Goal: Find specific page/section: Find specific page/section

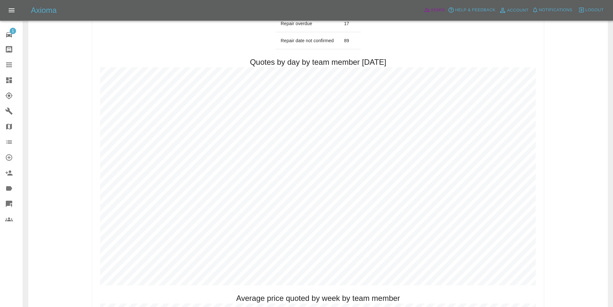
scroll to position [290, 0]
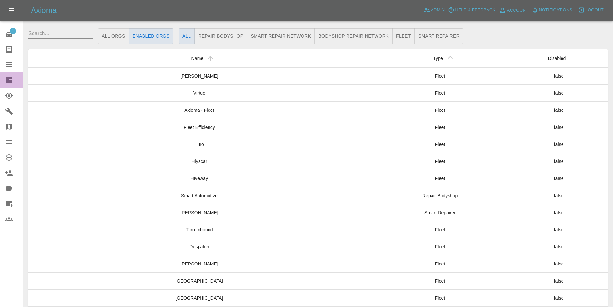
click at [7, 83] on icon at bounding box center [9, 80] width 6 height 6
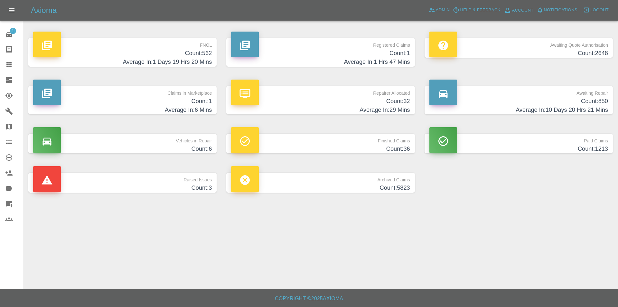
click at [203, 58] on h4 "Average In: 1 Days 19 Hrs 20 Mins" at bounding box center [122, 62] width 179 height 9
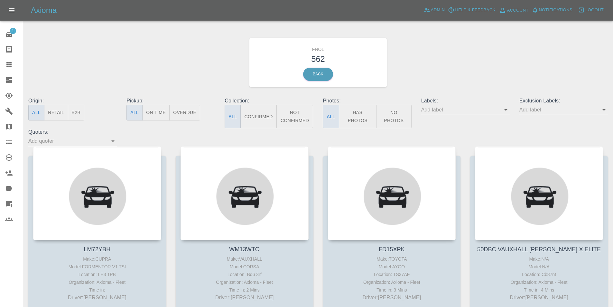
click at [358, 115] on button "Has Photos" at bounding box center [358, 116] width 38 height 23
click at [606, 112] on icon "Open" at bounding box center [604, 110] width 8 height 8
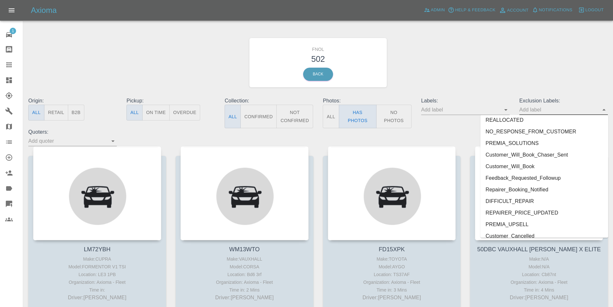
scroll to position [1365, 0]
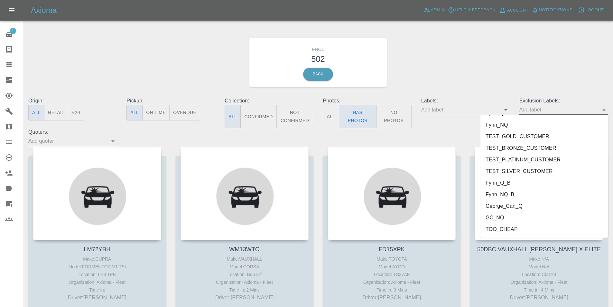
click at [520, 203] on li "George_Carl_Q" at bounding box center [544, 206] width 128 height 12
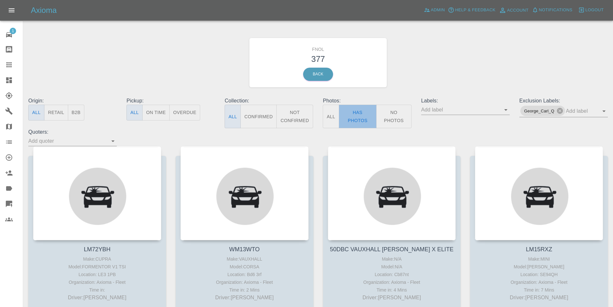
click at [364, 111] on button "Has Photos" at bounding box center [358, 116] width 38 height 23
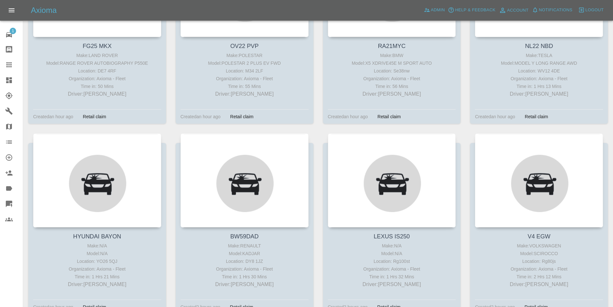
scroll to position [573, 0]
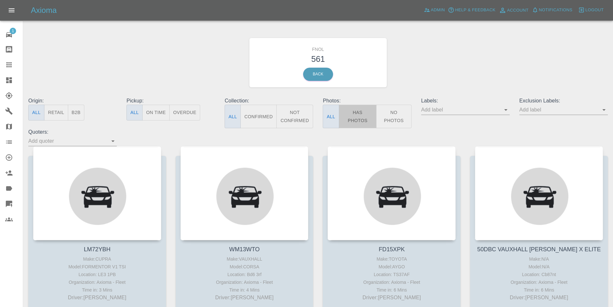
click at [362, 114] on button "Has Photos" at bounding box center [358, 116] width 38 height 23
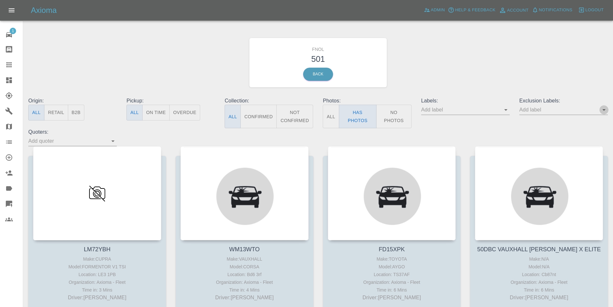
click at [603, 111] on icon "Open" at bounding box center [604, 110] width 8 height 8
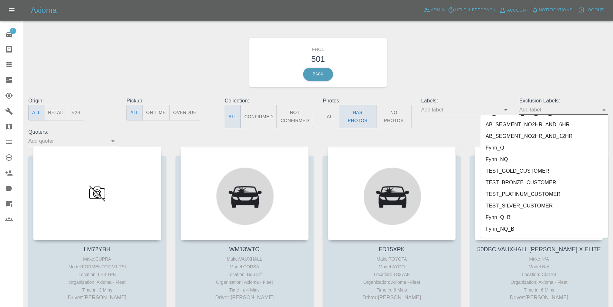
scroll to position [1365, 0]
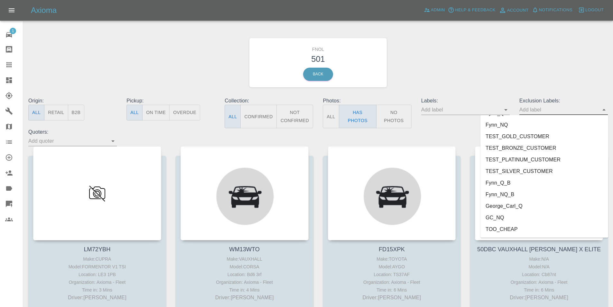
click at [510, 203] on li "George_Carl_Q" at bounding box center [544, 206] width 128 height 12
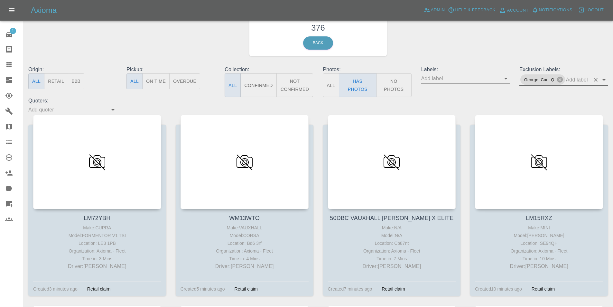
scroll to position [0, 0]
